Goal: Register for event/course

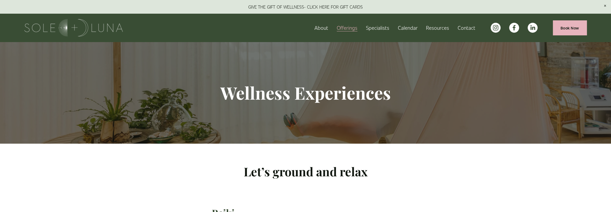
click at [0, 0] on span "Charm School!" at bounding box center [0, 0] width 0 height 0
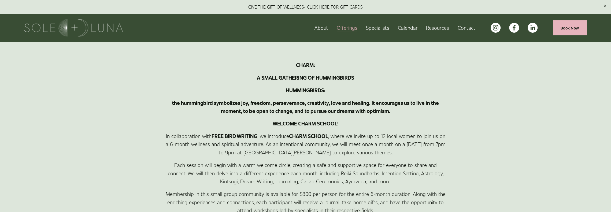
scroll to position [241, 0]
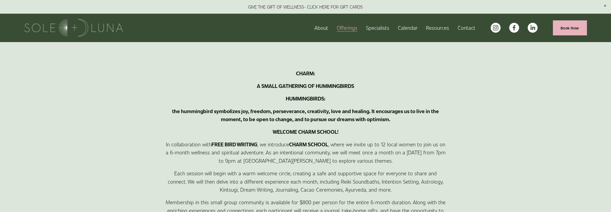
click at [326, 27] on link "About" at bounding box center [322, 27] width 14 height 9
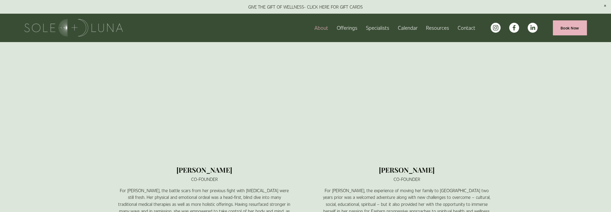
scroll to position [402, 0]
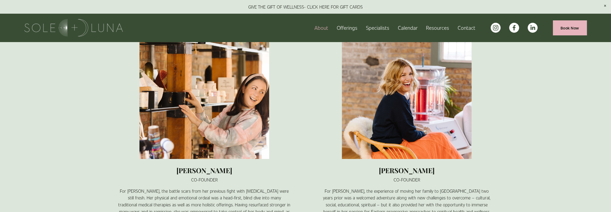
click at [410, 28] on link "Calendar" at bounding box center [408, 27] width 20 height 9
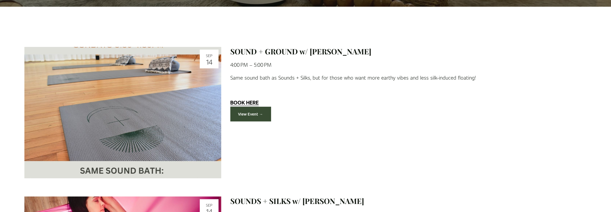
scroll to position [161, 0]
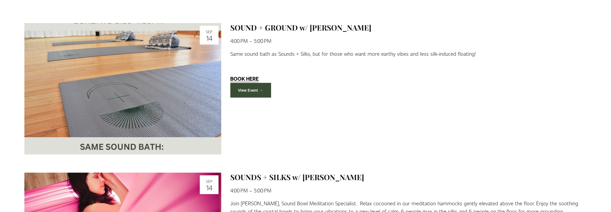
click at [256, 91] on link "View Event →" at bounding box center [250, 90] width 41 height 15
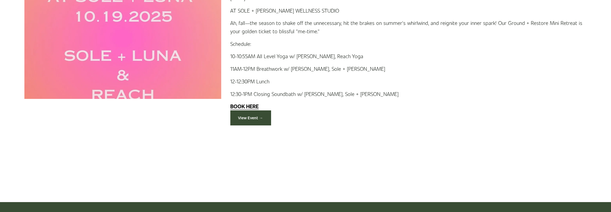
scroll to position [1690, 0]
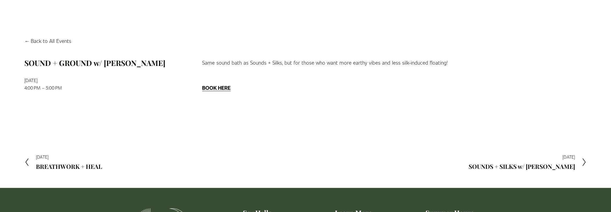
scroll to position [54, 0]
